Goal: Task Accomplishment & Management: Complete application form

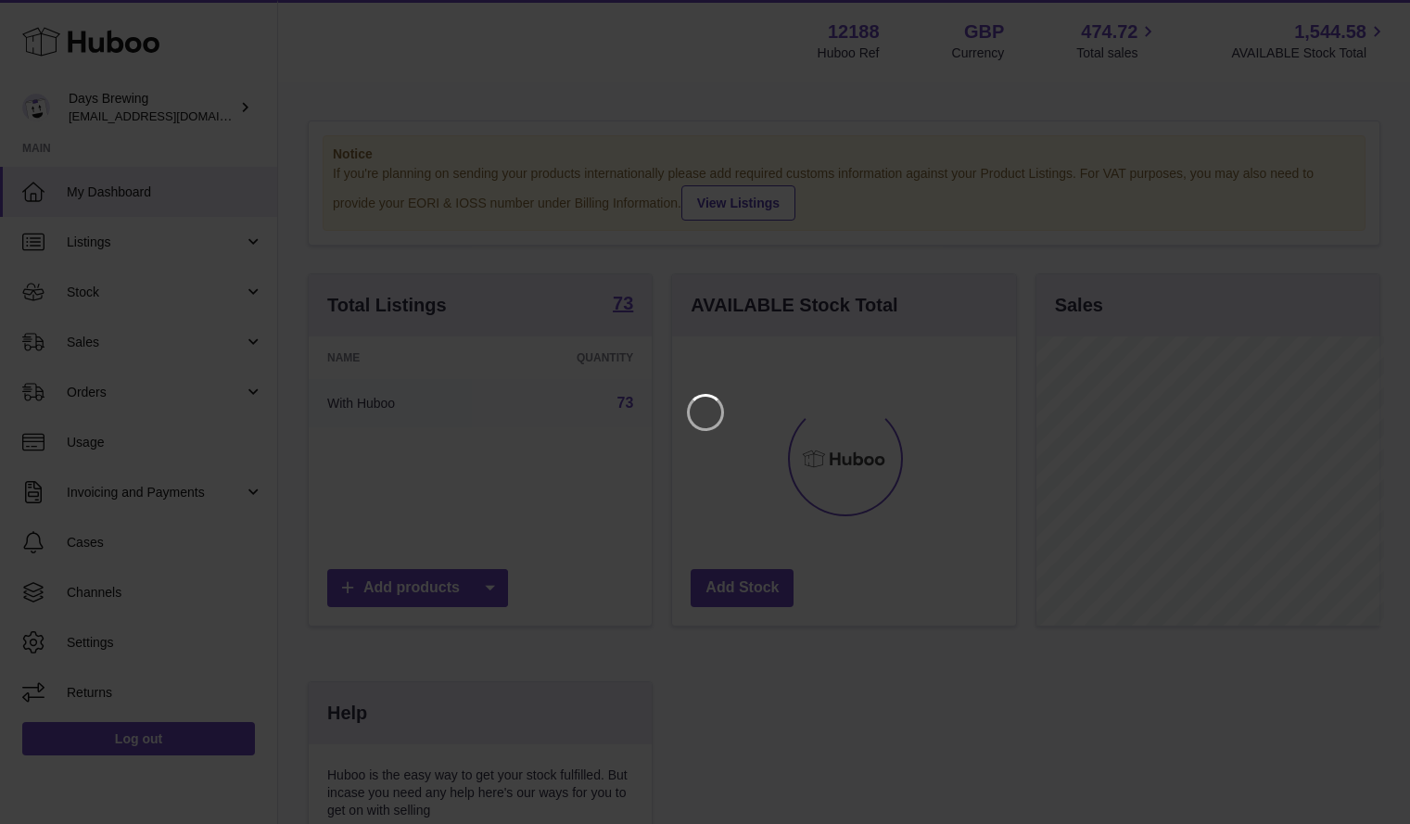
scroll to position [289, 349]
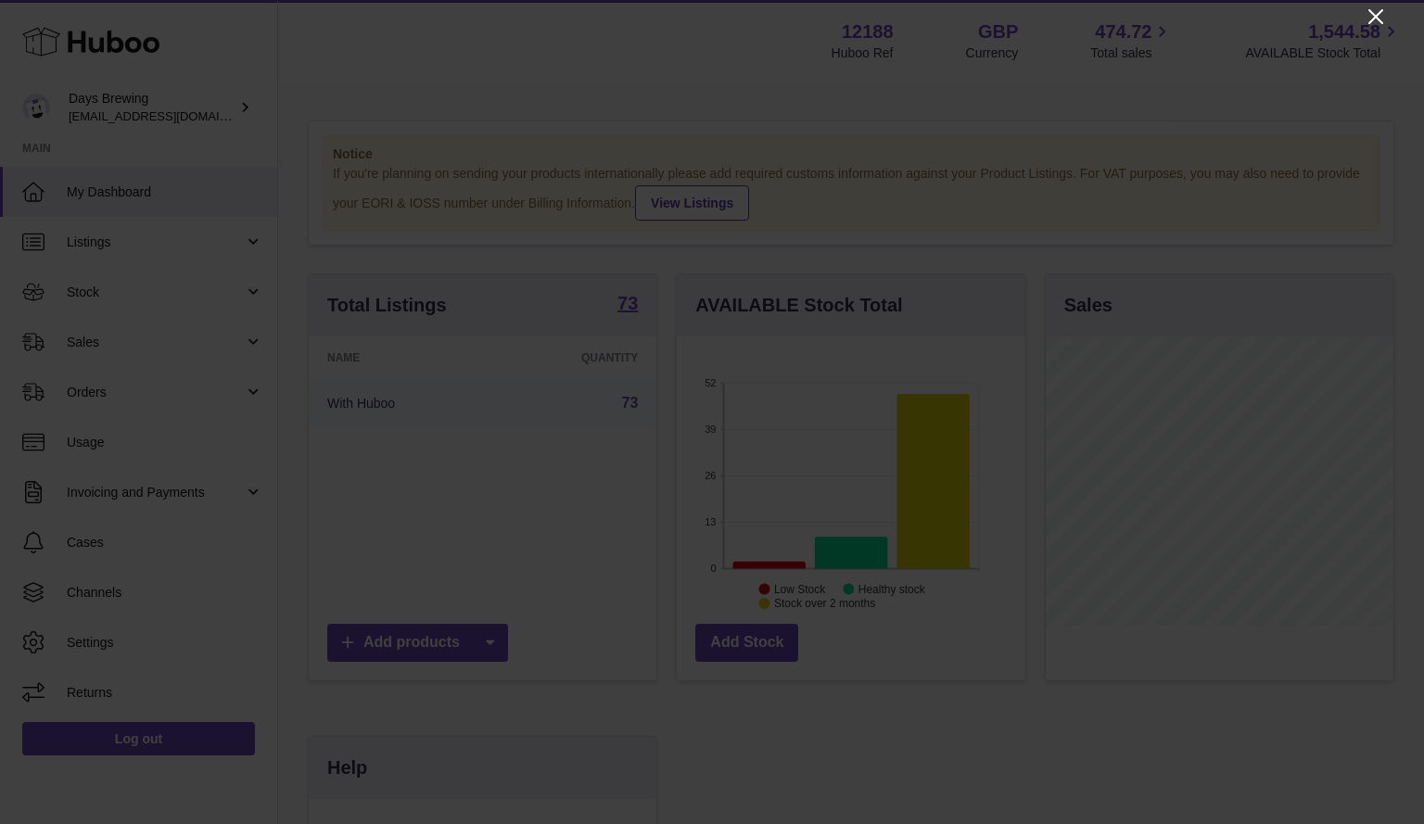
click at [1377, 19] on icon "Close" at bounding box center [1375, 16] width 15 height 15
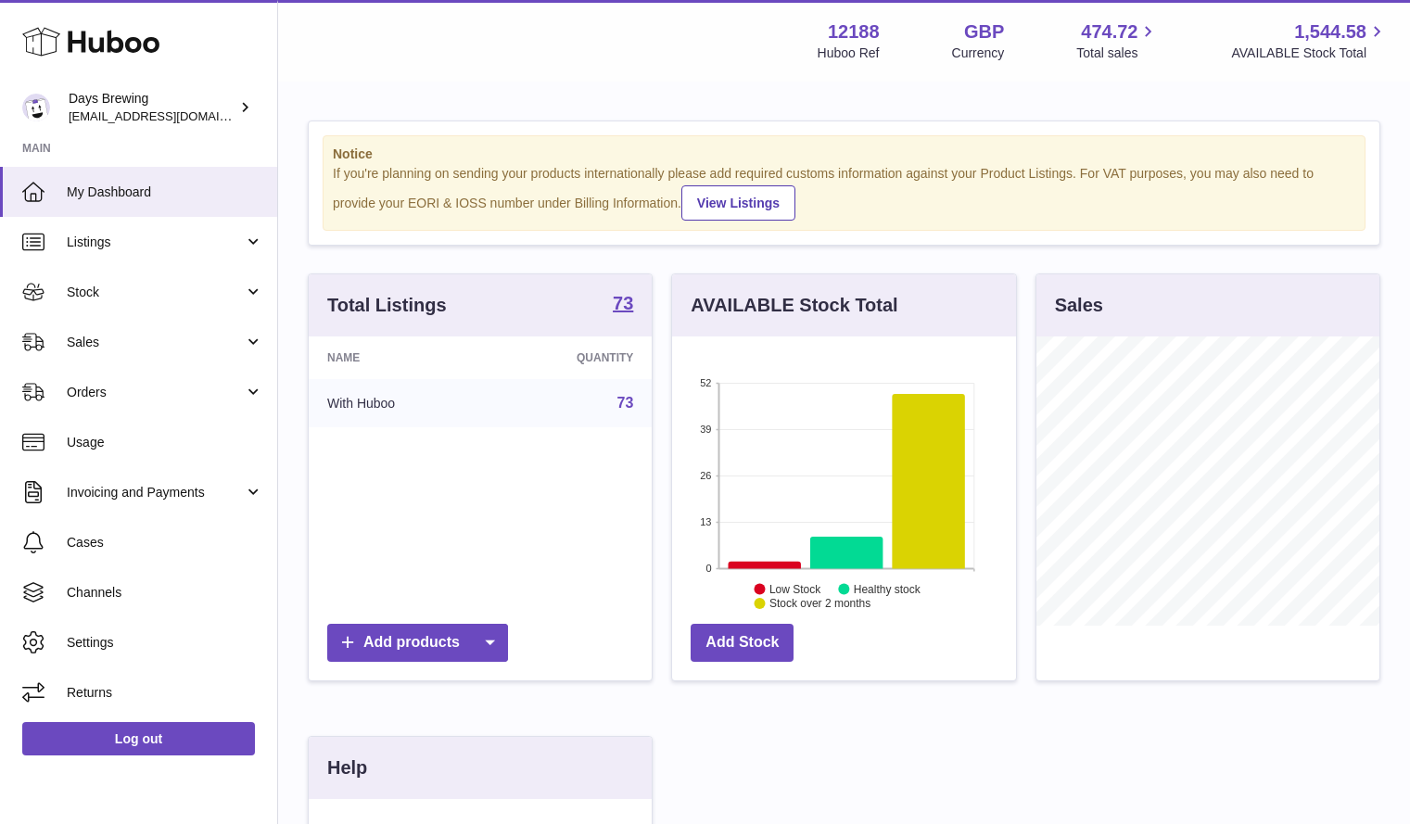
scroll to position [926679, 926625]
click at [206, 295] on span "Stock" at bounding box center [155, 293] width 177 height 18
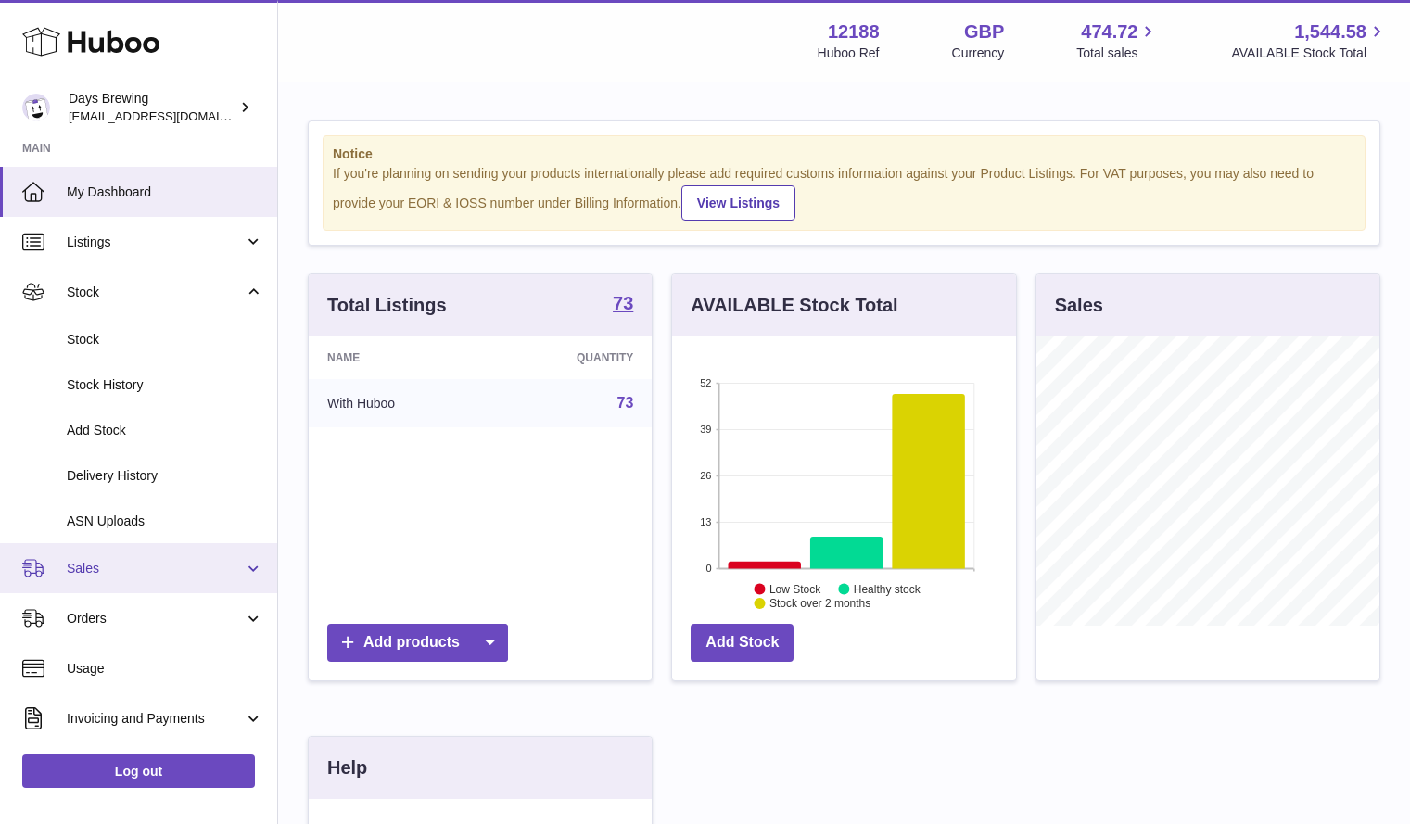
click at [174, 580] on link "Sales" at bounding box center [138, 568] width 277 height 50
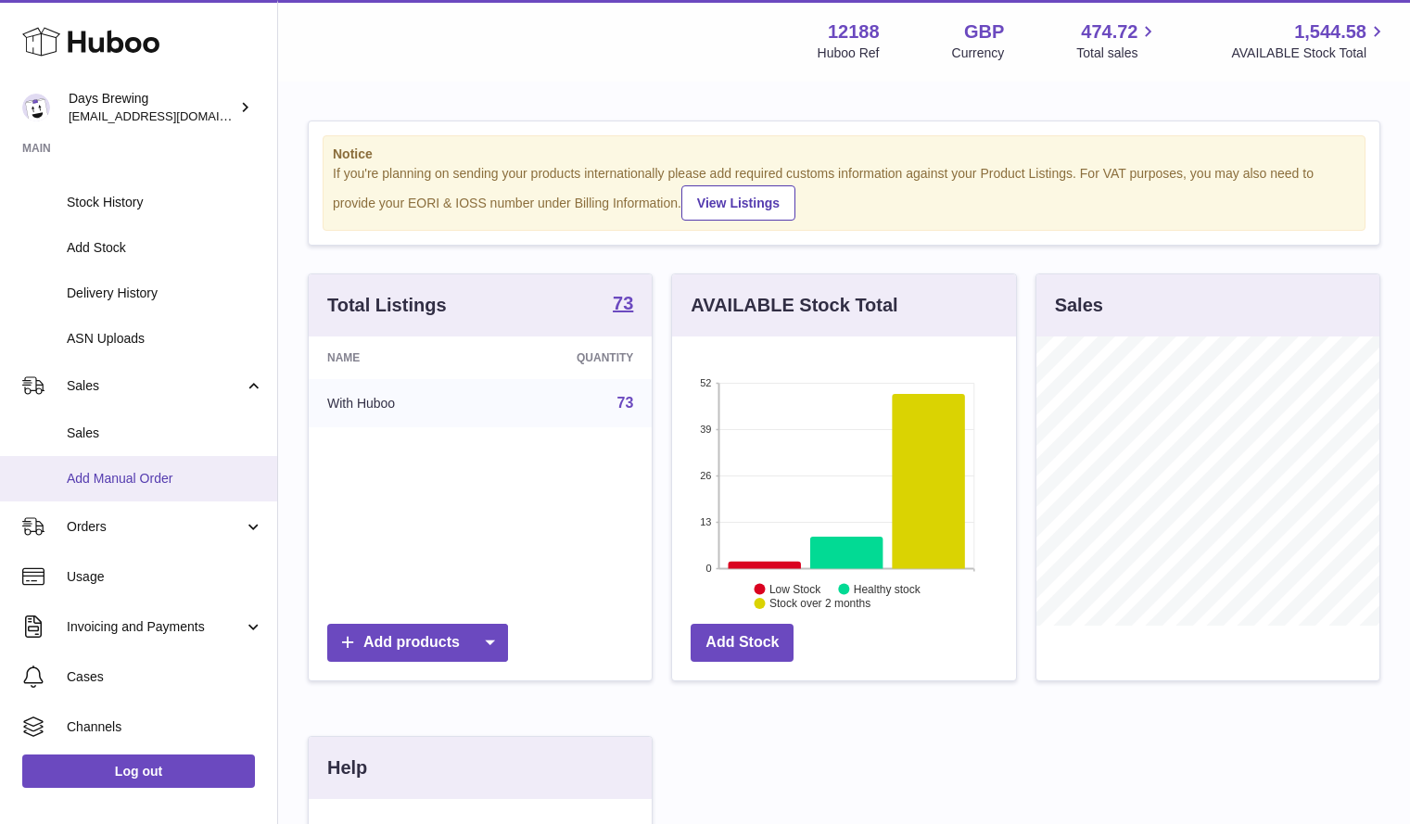
click at [183, 473] on span "Add Manual Order" at bounding box center [165, 479] width 197 height 18
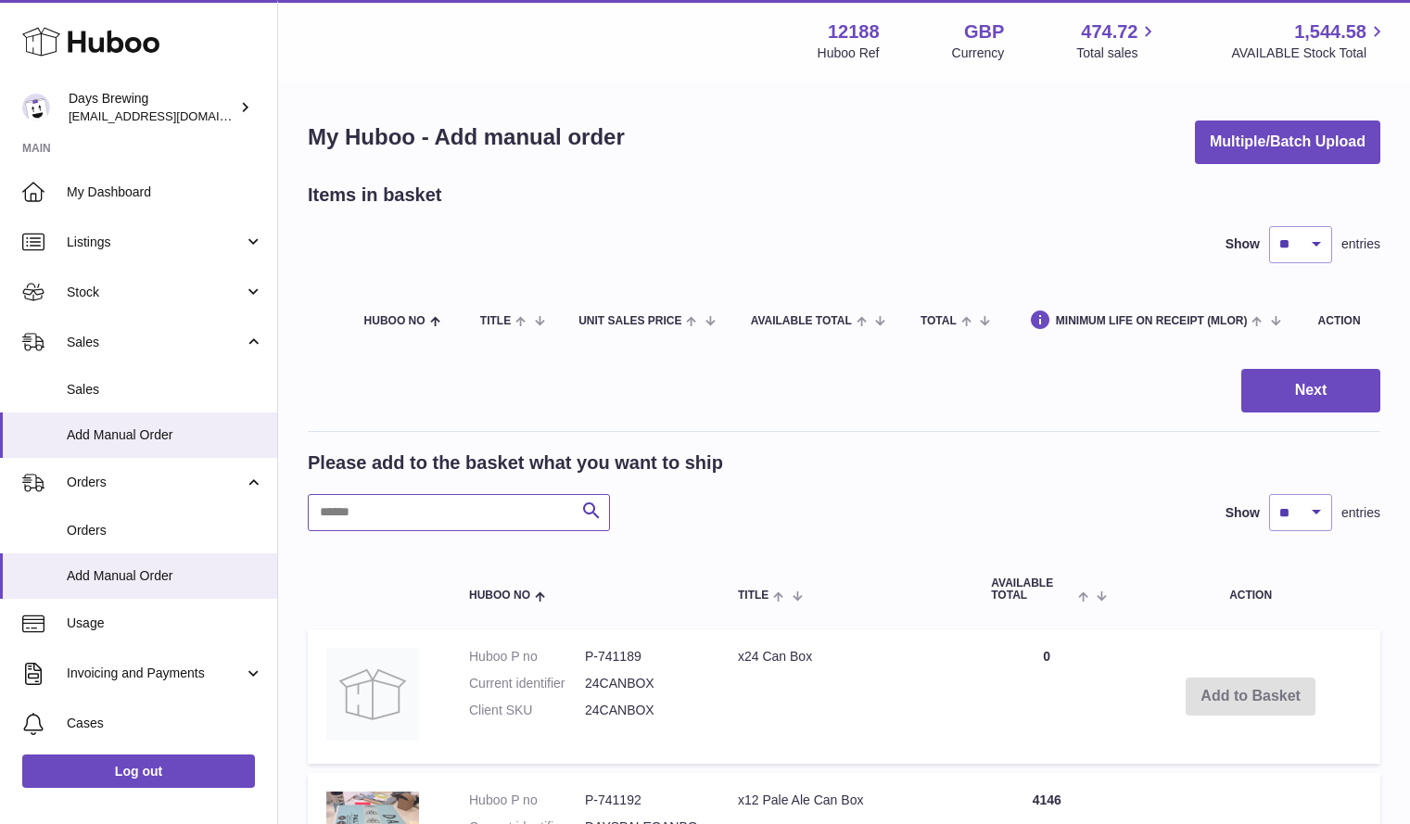
click at [516, 514] on input "text" at bounding box center [459, 512] width 302 height 37
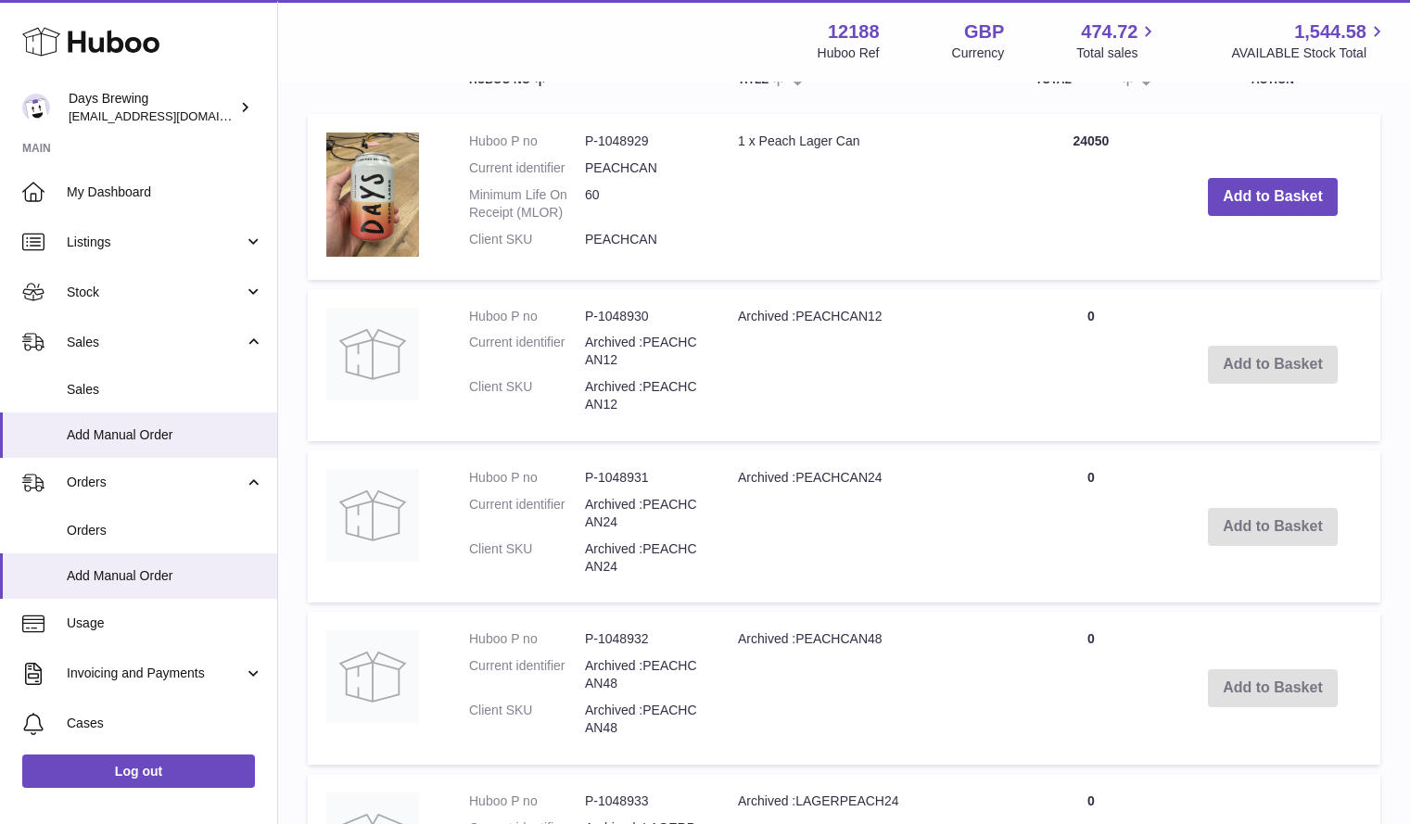
scroll to position [526, 0]
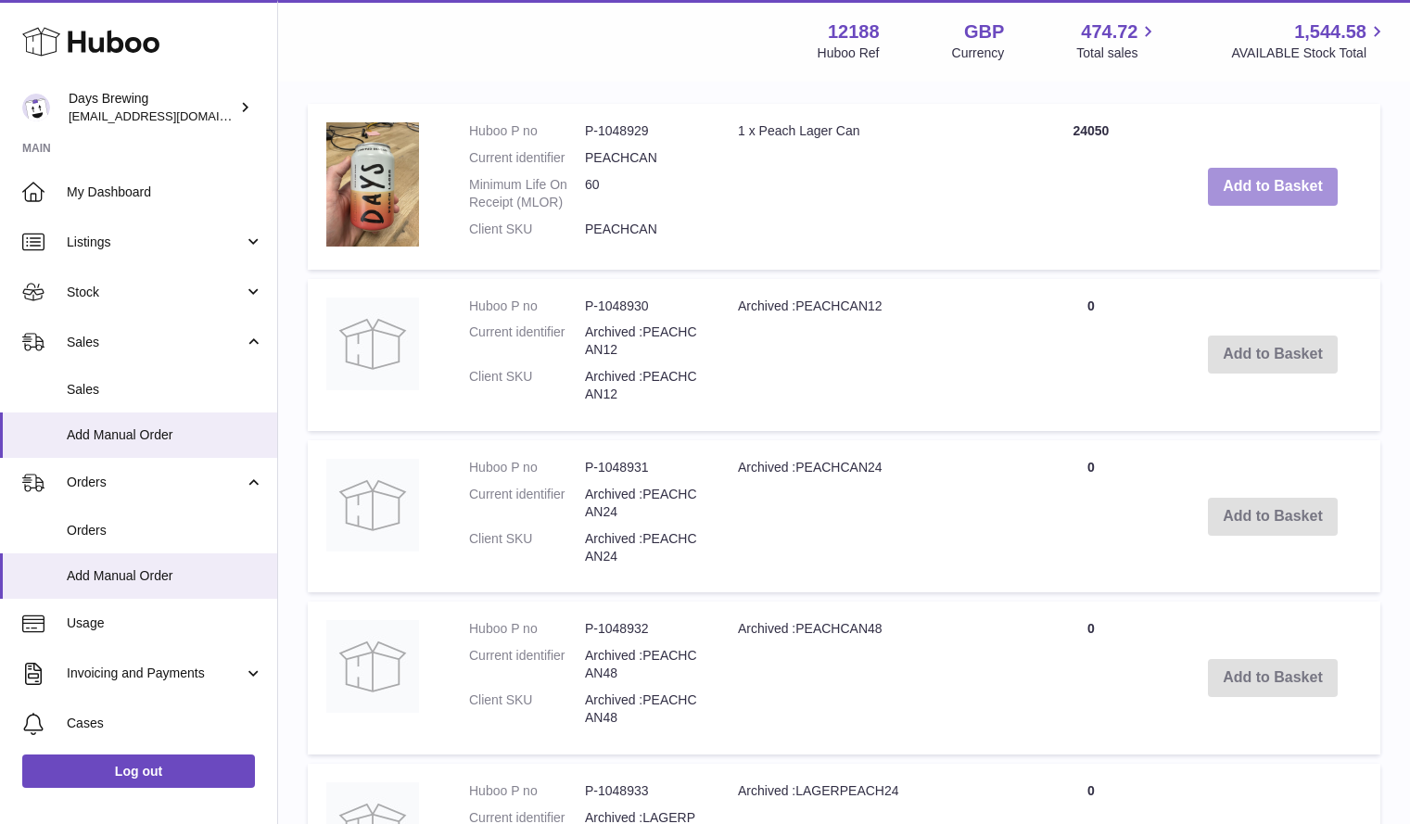
type input "*****"
click at [1271, 188] on button "Add to Basket" at bounding box center [1273, 187] width 130 height 38
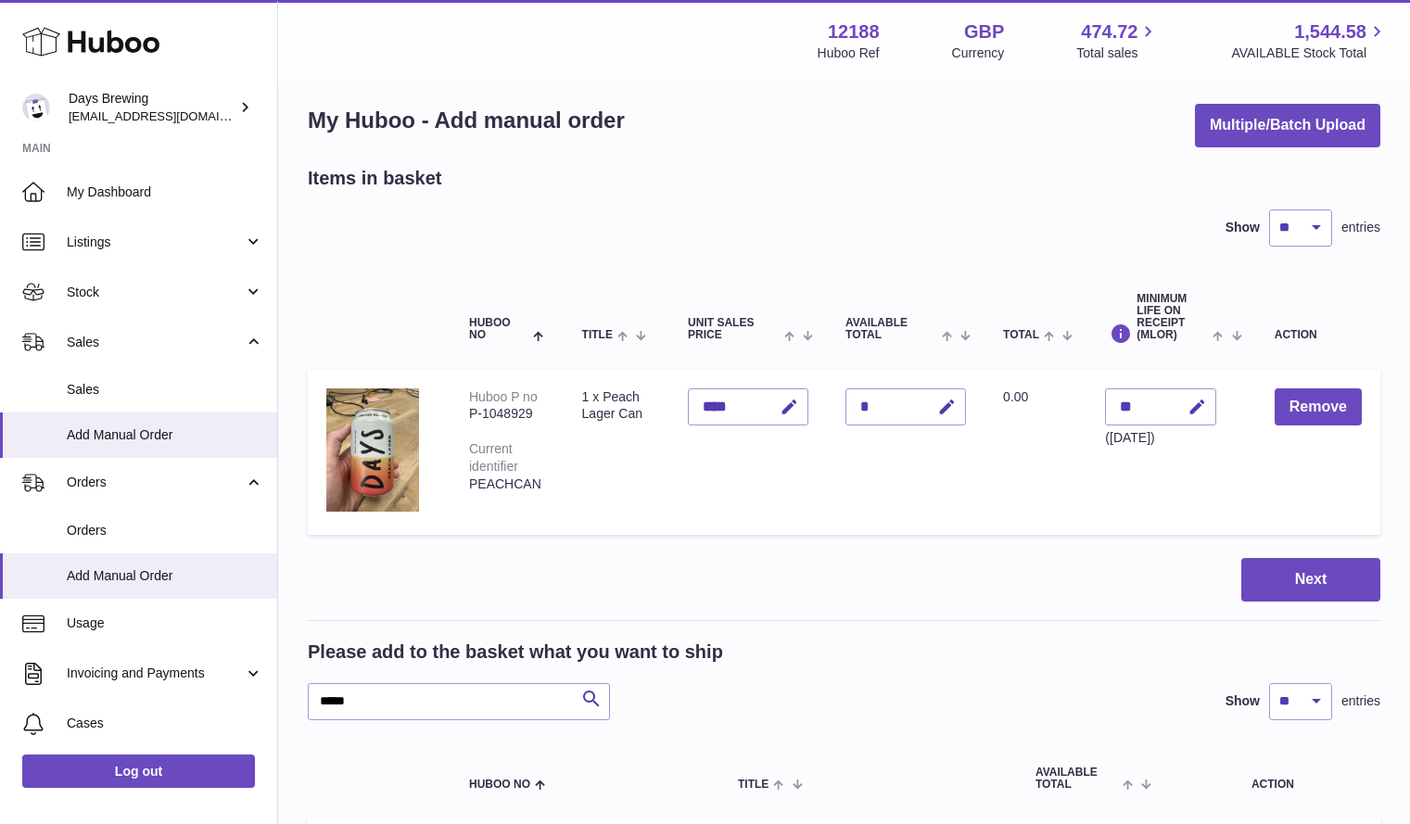
scroll to position [0, 0]
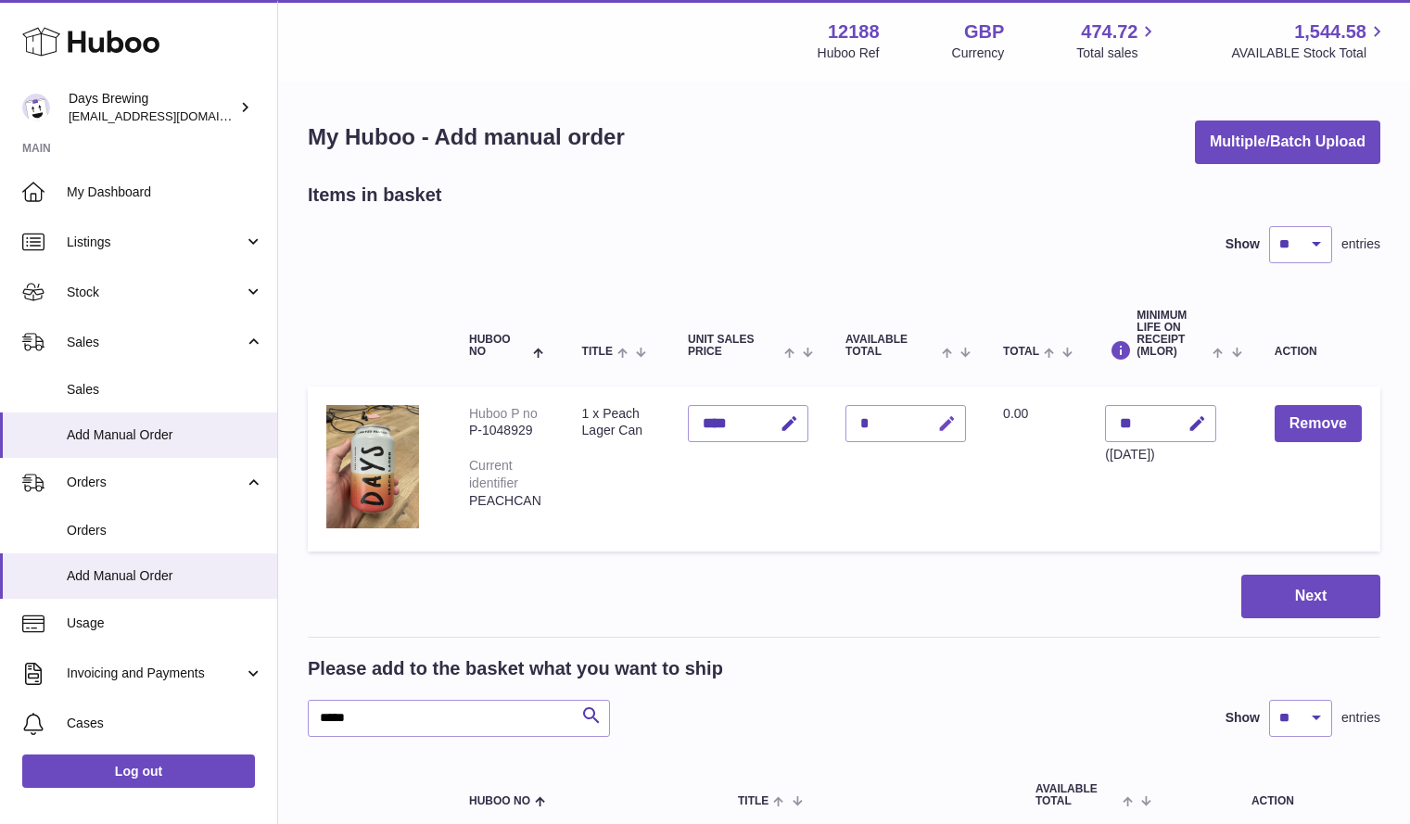
click at [961, 421] on button "button" at bounding box center [944, 424] width 44 height 38
type input "**"
click at [961, 421] on button "submit" at bounding box center [944, 424] width 35 height 30
click at [1314, 599] on button "Next" at bounding box center [1310, 597] width 139 height 44
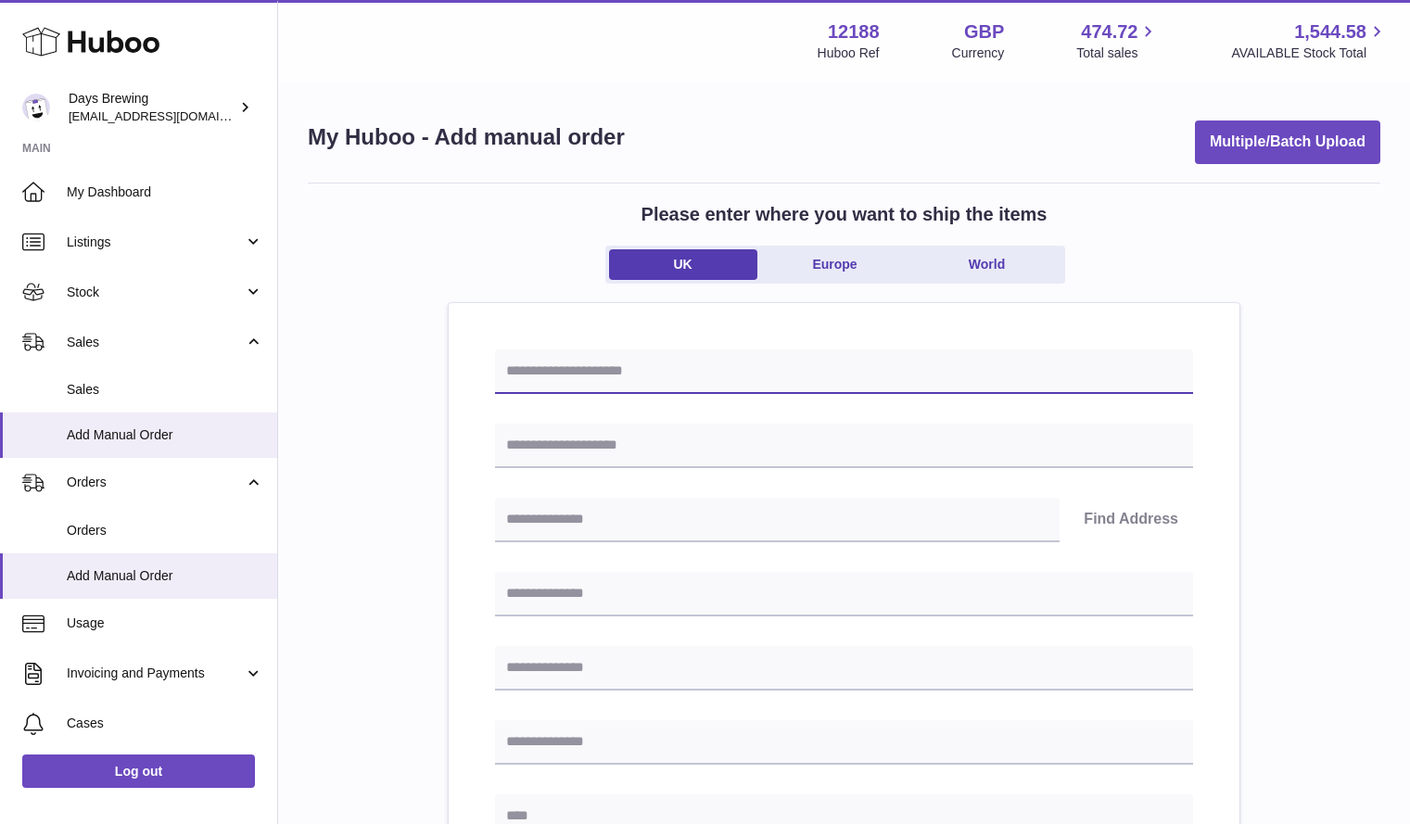
click at [725, 378] on input "text" at bounding box center [844, 371] width 698 height 44
type input "*"
type input "******"
click at [340, 597] on div "Please enter where you want to ship the items [GEOGRAPHIC_DATA] [GEOGRAPHIC_DAT…" at bounding box center [844, 828] width 1073 height 1291
